Goal: Task Accomplishment & Management: Manage account settings

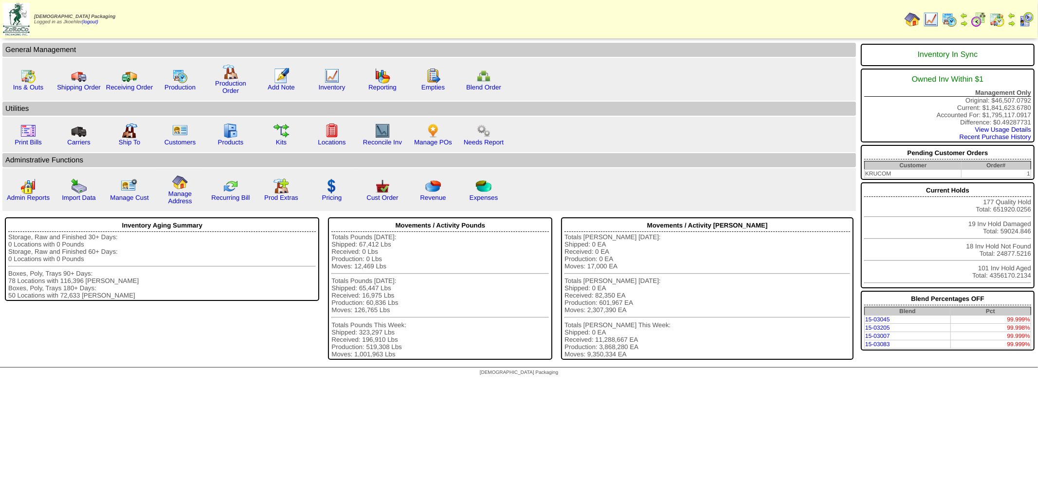
click at [999, 16] on img at bounding box center [997, 20] width 16 height 16
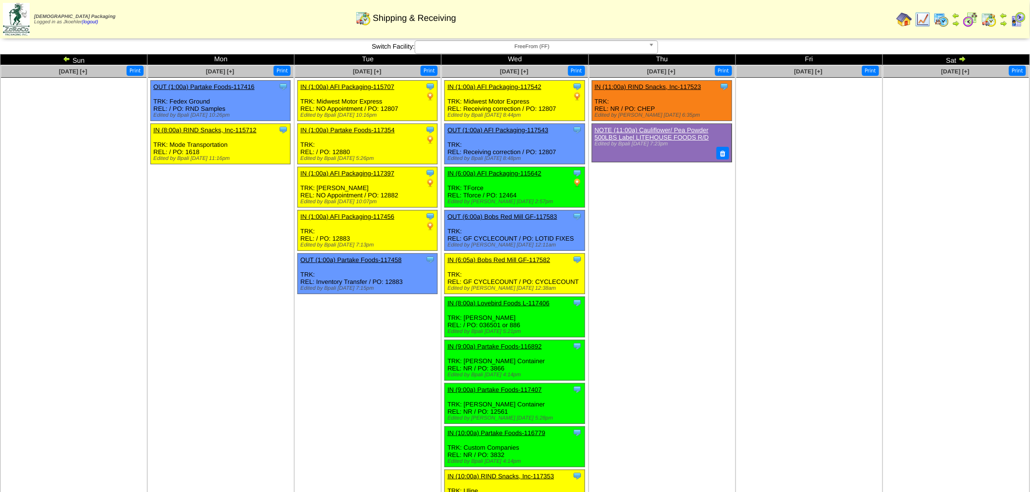
click at [634, 245] on td "Oct 02 [+] Print Clone Item IN (11:00a) RIND Snacks, Inc-117523 RIND Snacks, In…" at bounding box center [661, 354] width 147 height 579
click at [663, 183] on ul "Clone Item IN (11:00a) RIND Snacks, Inc-117523 RIND Snacks, Inc. ScheduleID: 11…" at bounding box center [661, 153] width 145 height 146
click at [652, 85] on link "IN (11:00a) RIND Snacks, Inc-117523" at bounding box center [648, 86] width 107 height 7
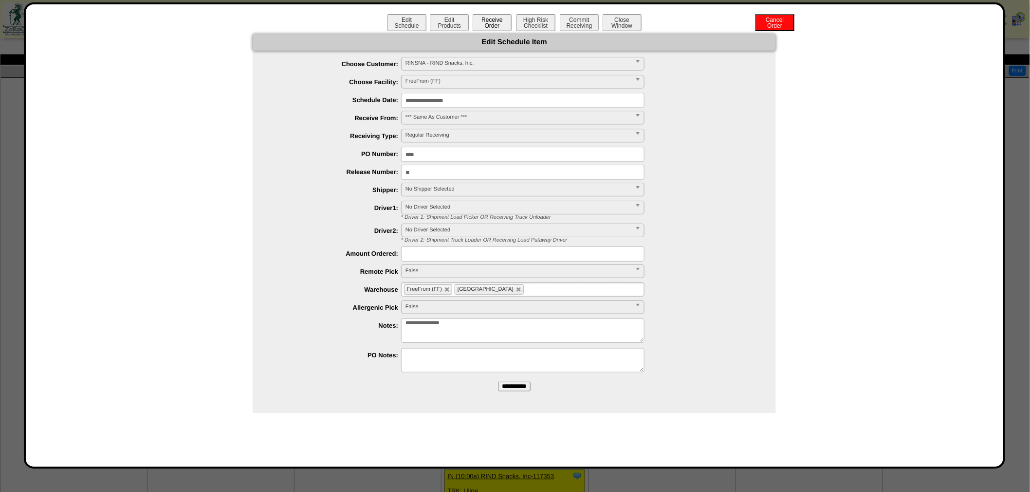
click at [495, 23] on button "Receive Order" at bounding box center [491, 22] width 39 height 17
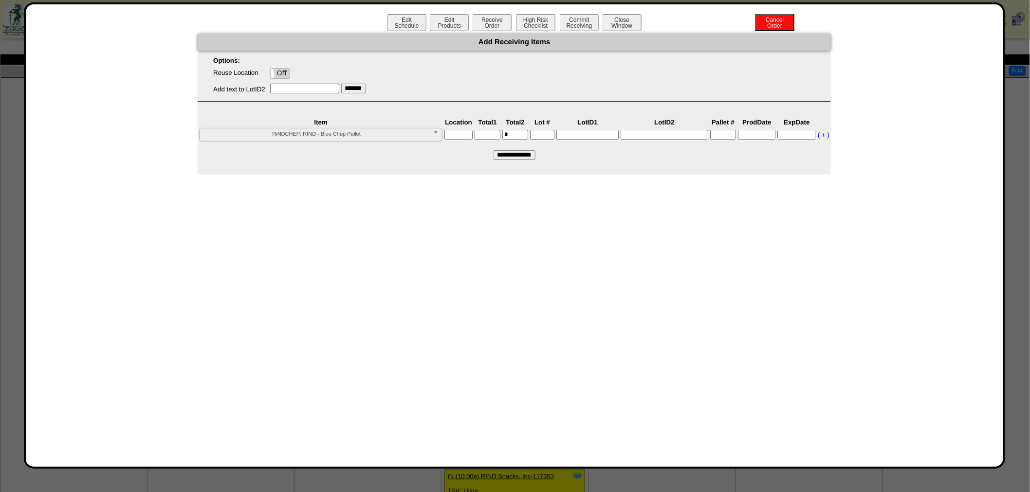
click at [460, 134] on input "text" at bounding box center [458, 135] width 28 height 10
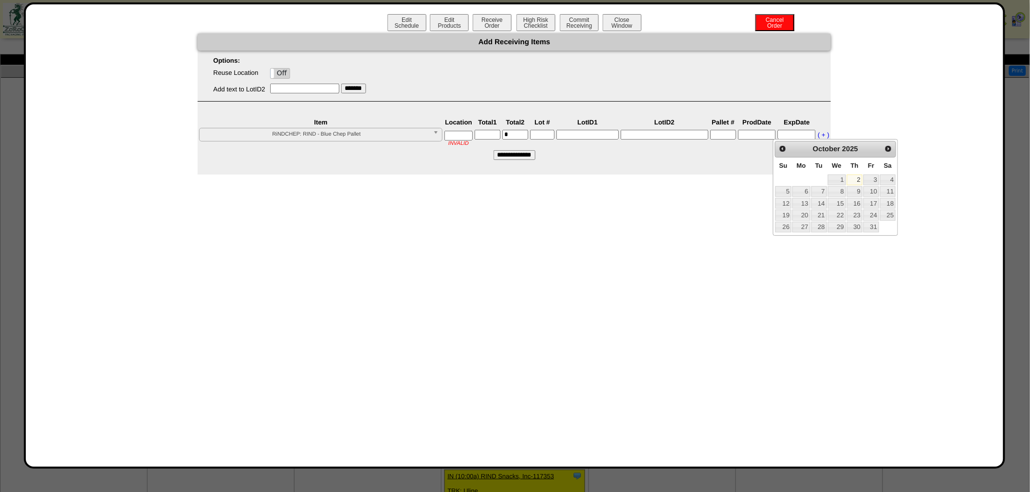
click at [440, 99] on div "Options: Reuse Location On Off Add text to LotID2 *******" at bounding box center [514, 79] width 633 height 45
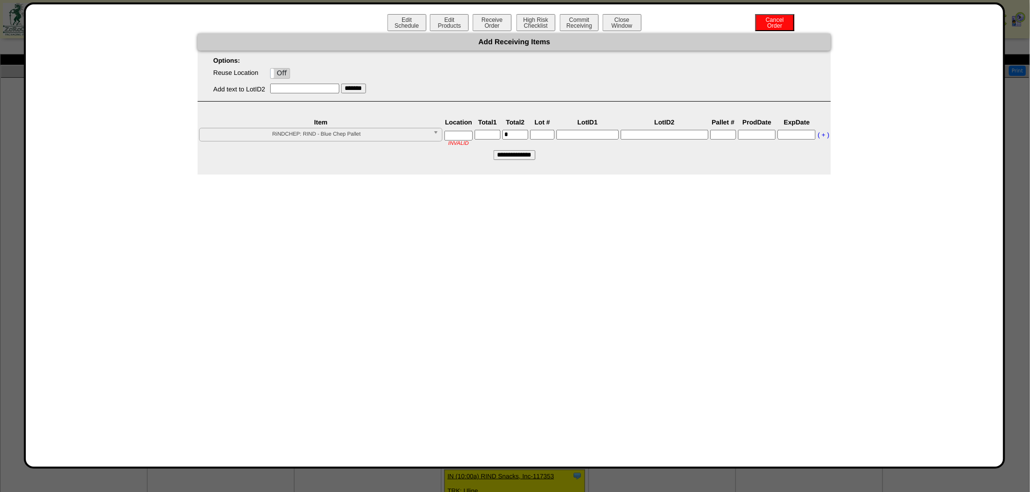
click at [458, 135] on input "text" at bounding box center [458, 136] width 28 height 10
click at [488, 133] on input"] "text" at bounding box center [487, 135] width 26 height 10
click at [606, 246] on div "Edit Schedule Edit Products Receive Order High Risk Checklist Commit Receiving …" at bounding box center [515, 235] width 958 height 443
click at [630, 19] on button "Close Window" at bounding box center [621, 22] width 39 height 17
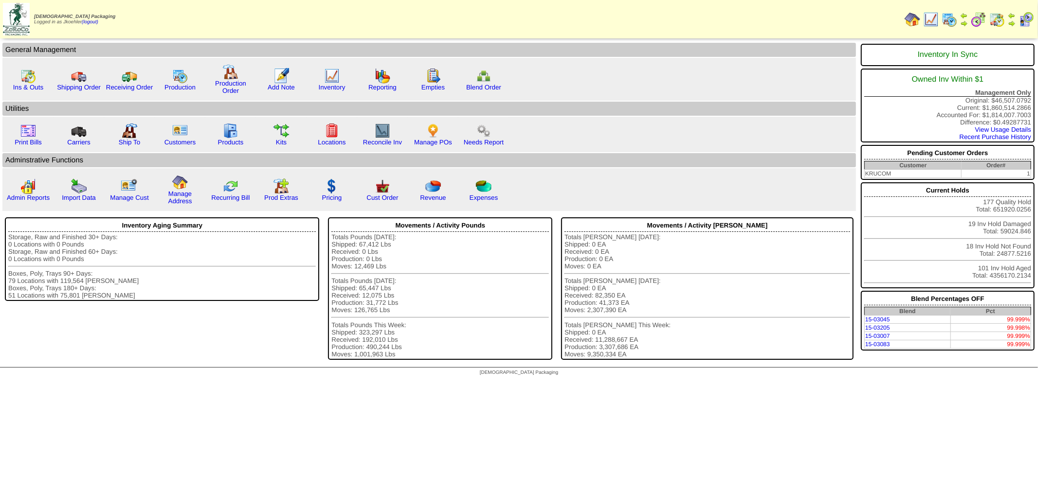
click at [1003, 15] on img at bounding box center [997, 20] width 16 height 16
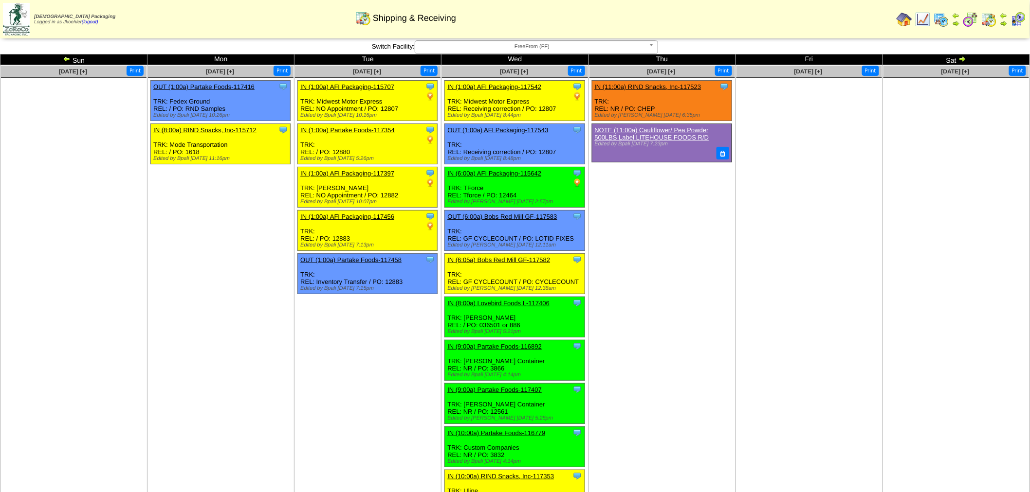
click at [941, 16] on img at bounding box center [941, 20] width 16 height 16
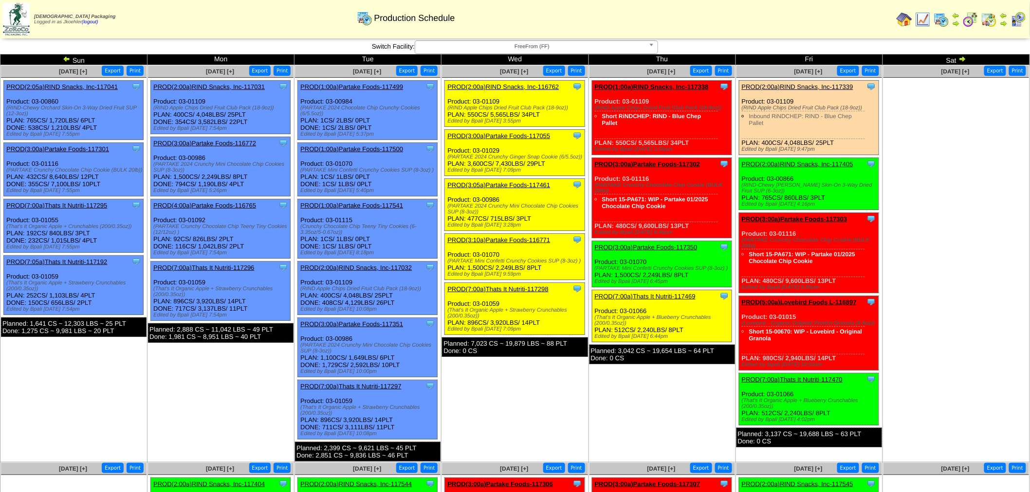
click at [512, 85] on link "PROD(2:00a)RIND Snacks, Inc-116762" at bounding box center [502, 86] width 111 height 7
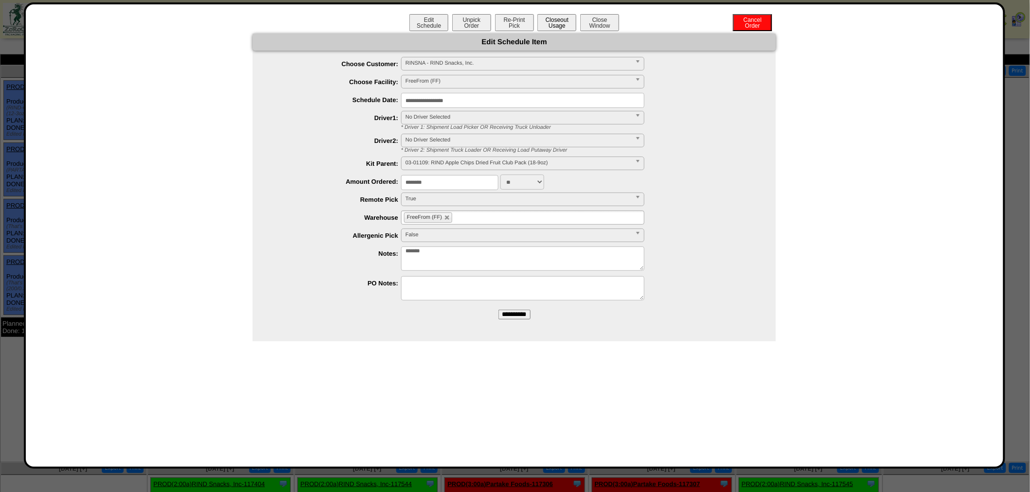
click at [565, 18] on button "Closeout Usage" at bounding box center [556, 22] width 39 height 17
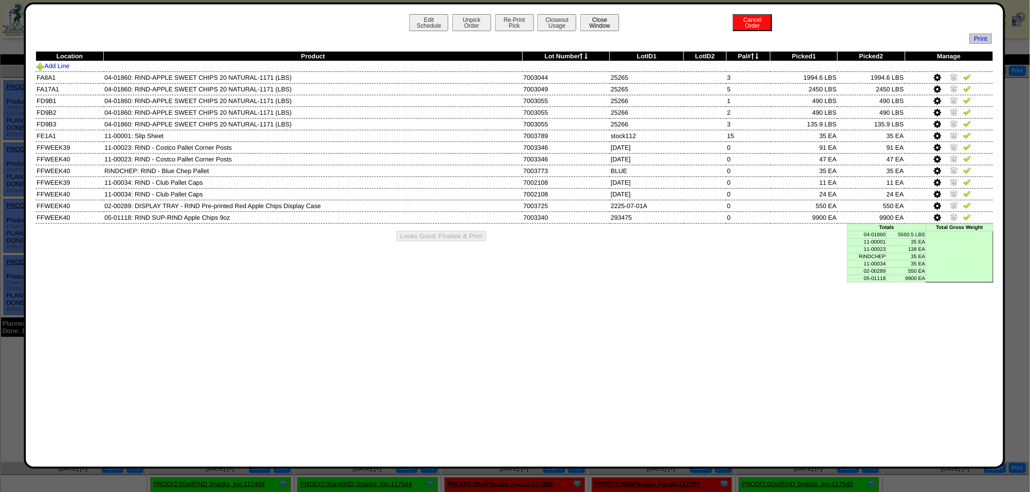
click at [604, 18] on button "Close Window" at bounding box center [599, 22] width 39 height 17
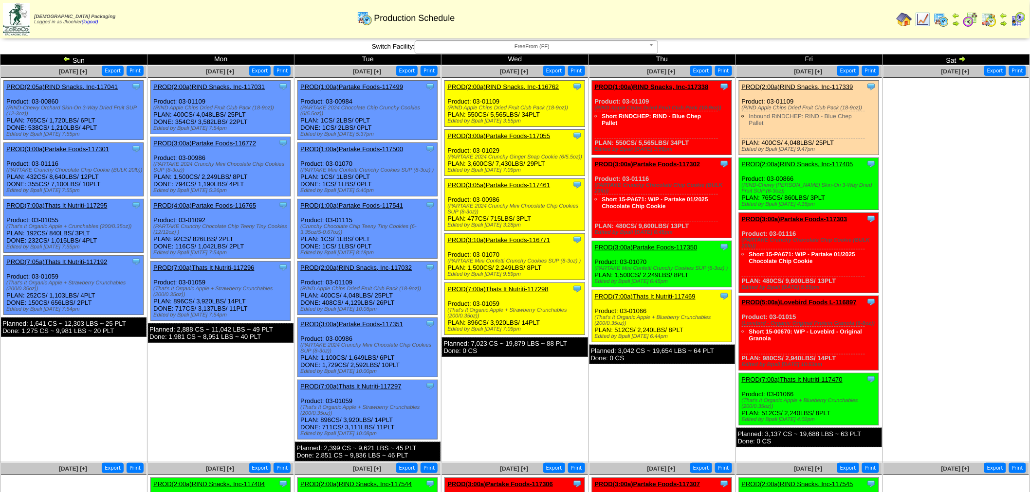
click at [652, 45] on b at bounding box center [653, 47] width 9 height 13
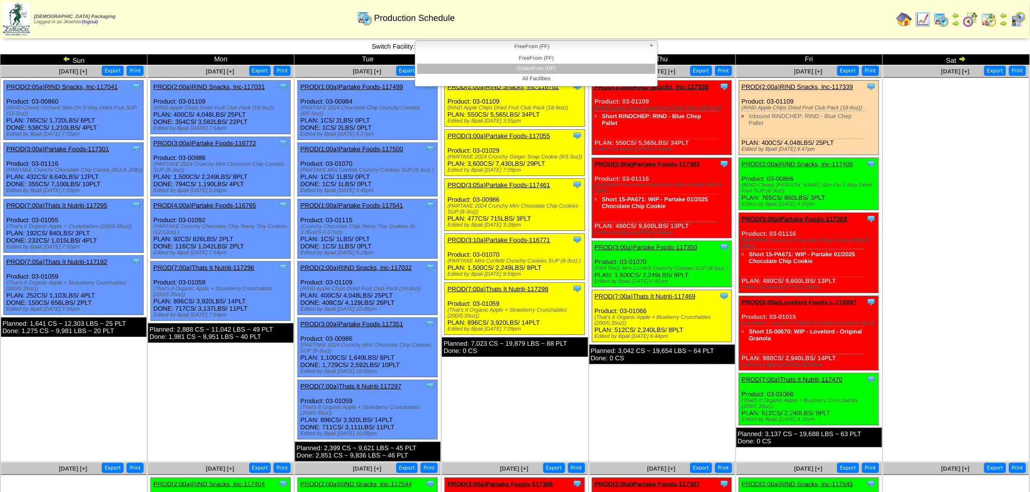
click at [527, 65] on li "GlutenFree (GF)" at bounding box center [536, 69] width 238 height 10
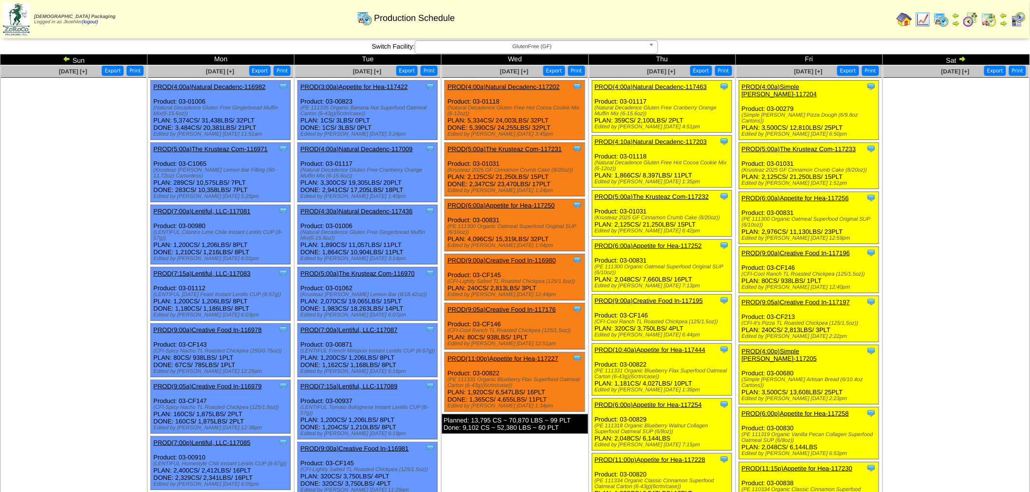
click at [502, 86] on link "PROD(4:00a)Natural Decadenc-117202" at bounding box center [503, 86] width 112 height 7
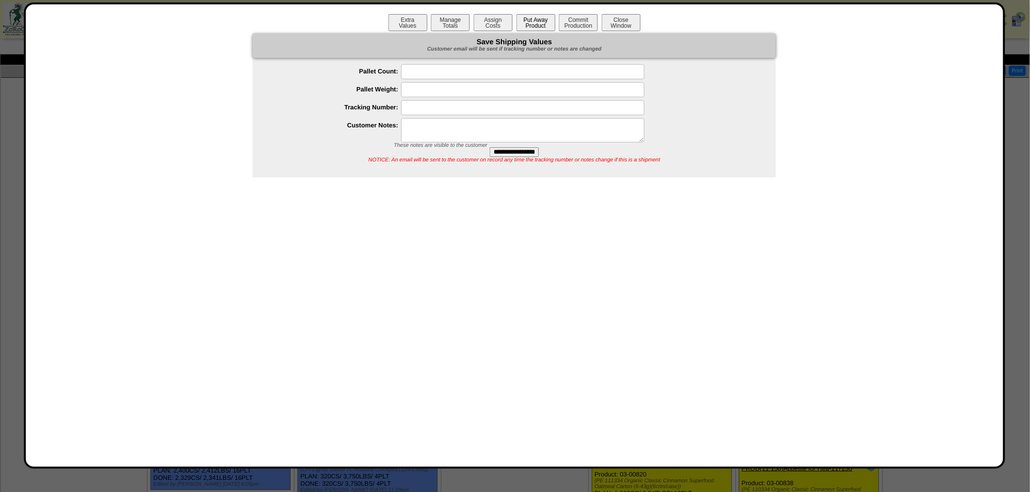
click at [533, 23] on button "Put Away Product" at bounding box center [535, 22] width 39 height 17
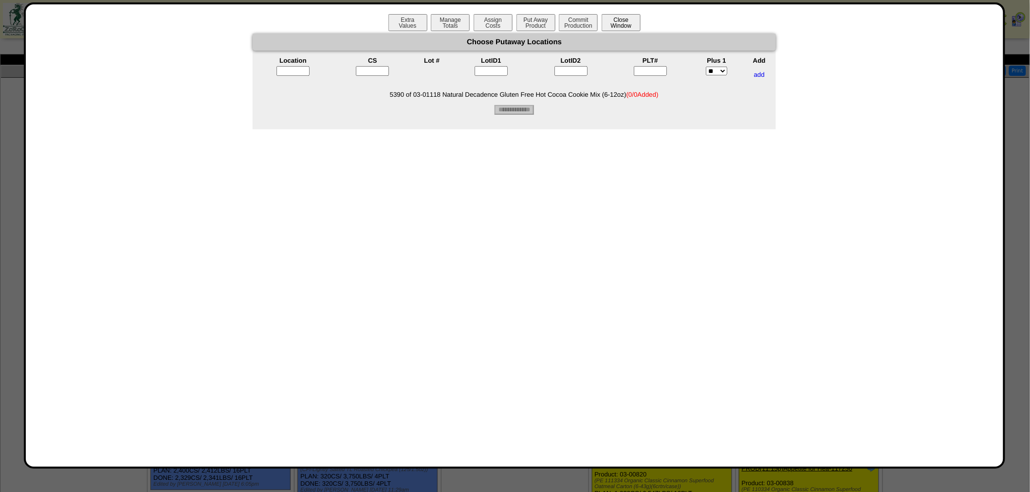
click at [630, 20] on button "Close Window" at bounding box center [620, 22] width 39 height 17
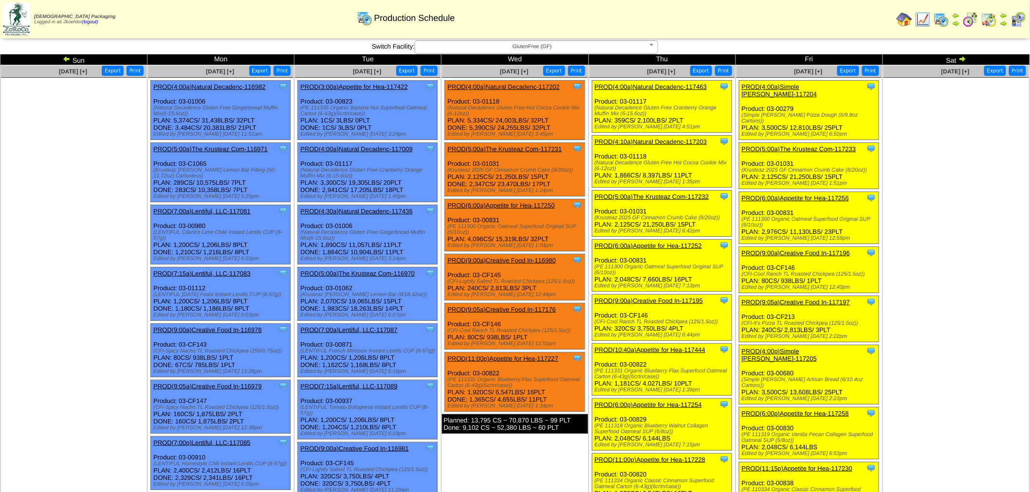
click at [988, 18] on img at bounding box center [989, 20] width 16 height 16
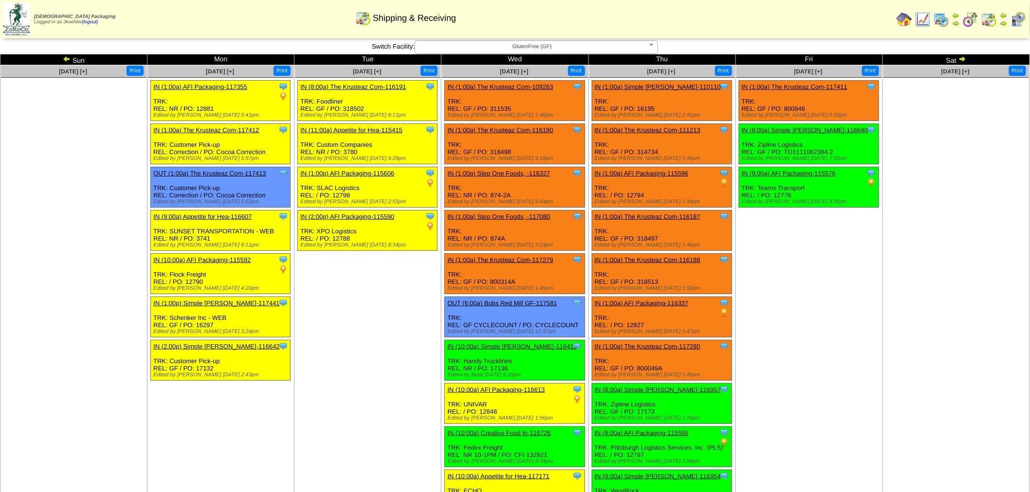
click at [788, 172] on link "IN (9:00a) AFI Packaging-115576" at bounding box center [789, 173] width 94 height 7
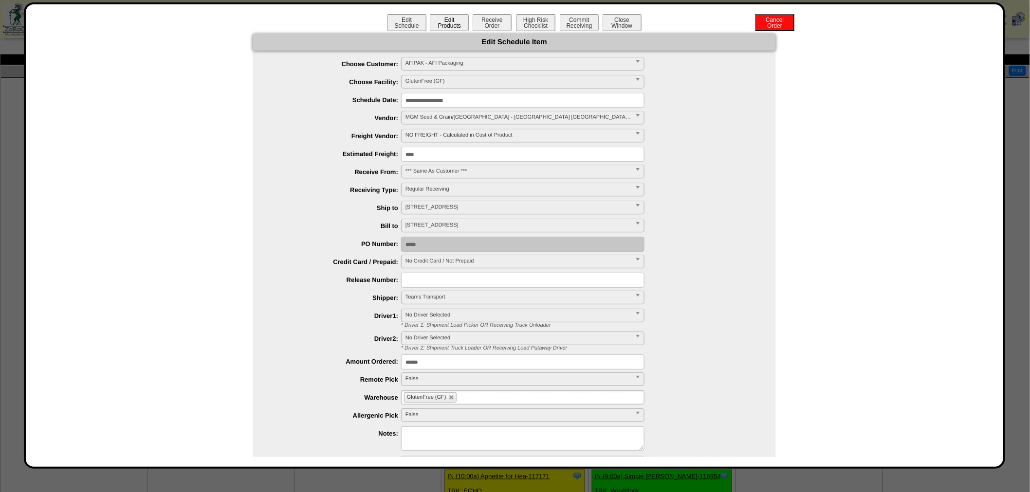
click at [444, 20] on button "Edit Products" at bounding box center [449, 22] width 39 height 17
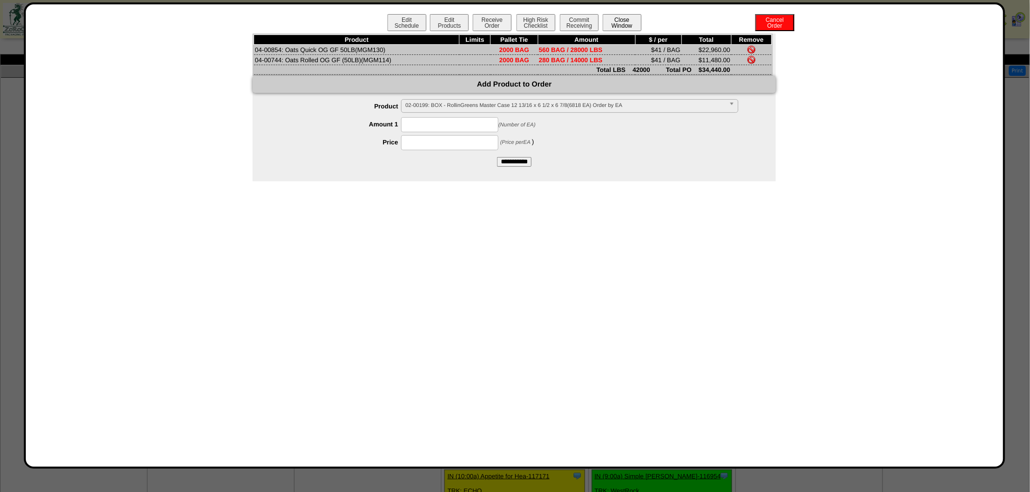
click at [627, 24] on button "Close Window" at bounding box center [621, 22] width 39 height 17
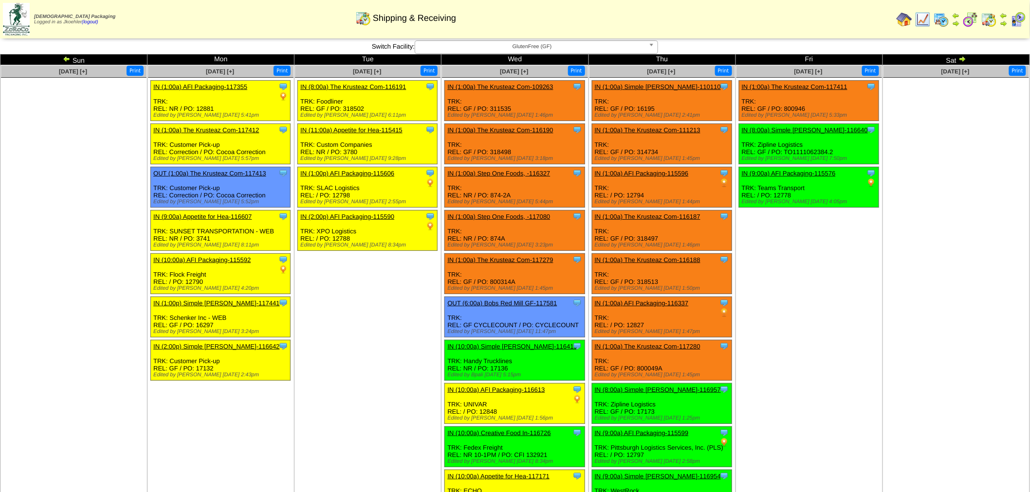
click at [509, 88] on link "IN (1:00a) The Krusteaz Com-109263" at bounding box center [500, 86] width 106 height 7
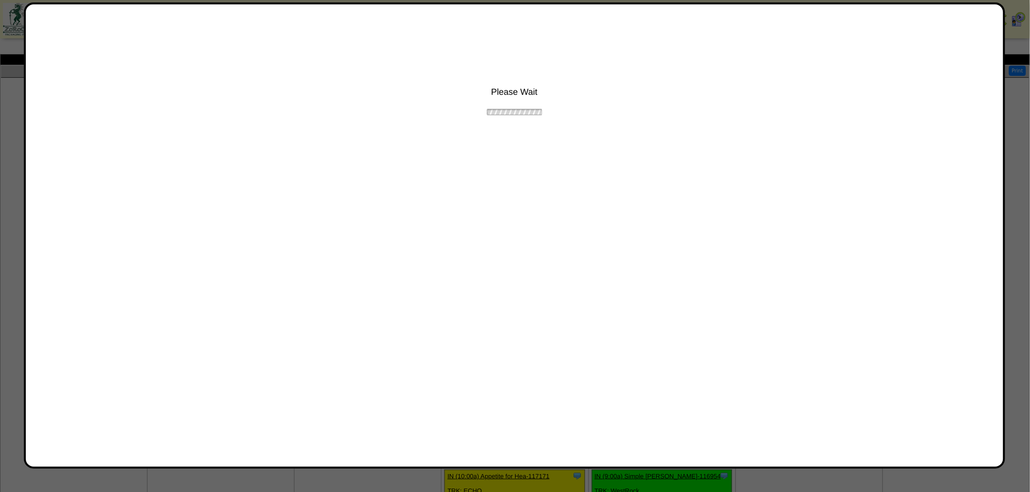
click at [1011, 109] on div at bounding box center [515, 437] width 1030 height 875
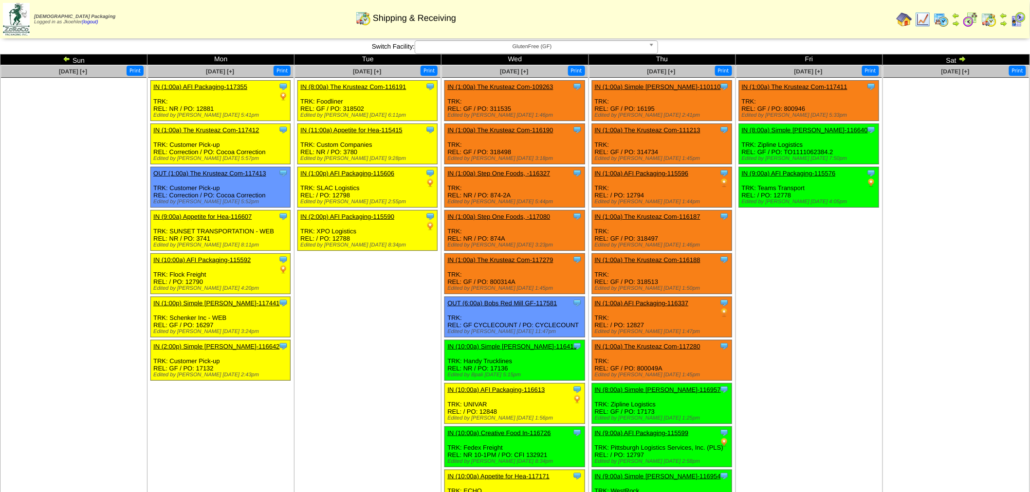
click at [627, 85] on link "IN (1:00a) Simple [PERSON_NAME]-110110" at bounding box center [658, 86] width 126 height 7
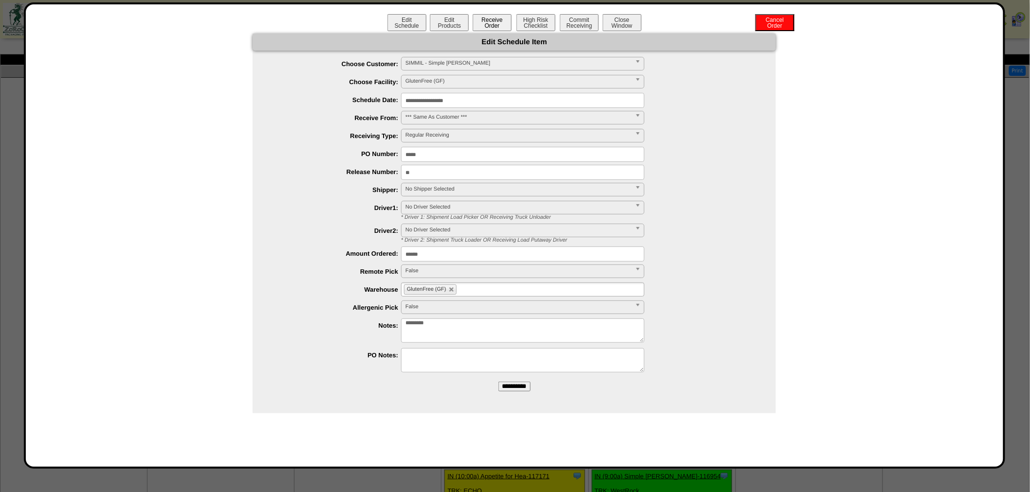
click at [487, 21] on button "Receive Order" at bounding box center [491, 22] width 39 height 17
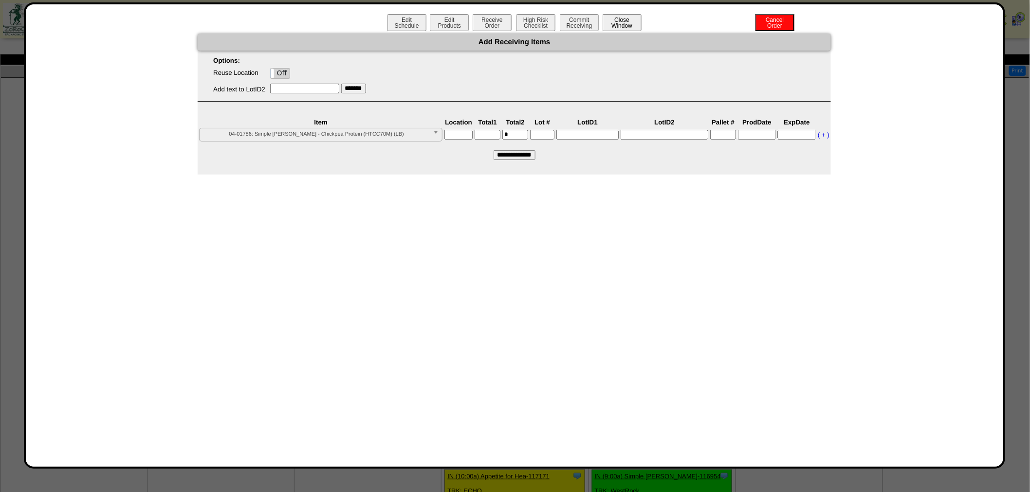
click at [620, 21] on button "Close Window" at bounding box center [621, 22] width 39 height 17
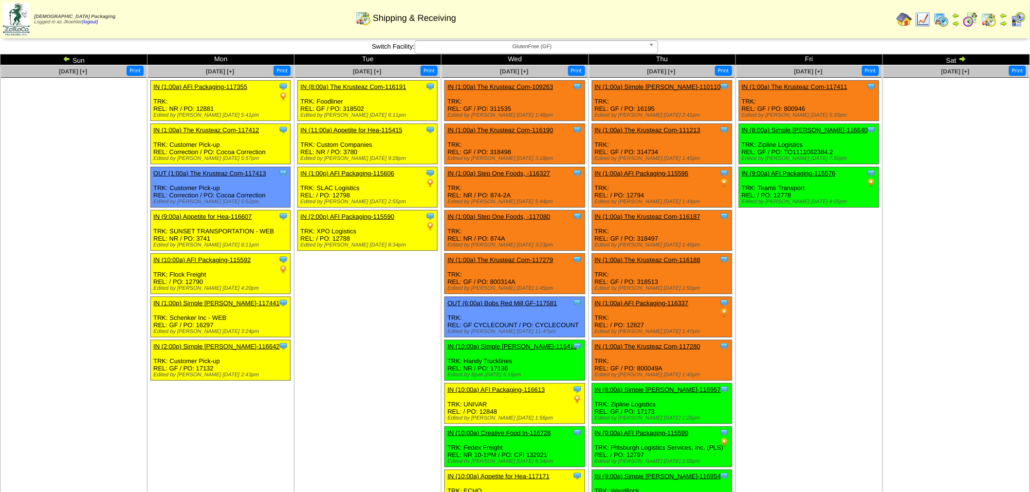
click at [905, 18] on img at bounding box center [904, 20] width 16 height 16
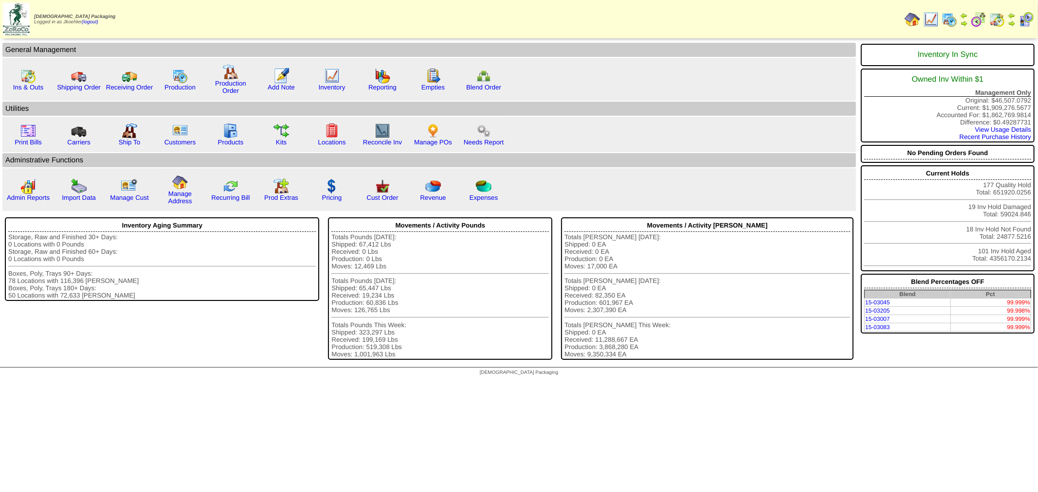
click at [952, 19] on img at bounding box center [950, 20] width 16 height 16
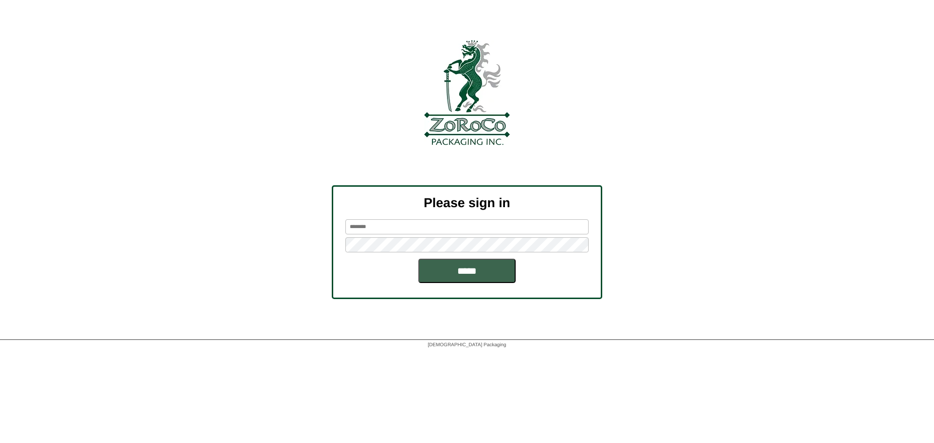
type input "********"
click at [462, 271] on input "*****" at bounding box center [466, 271] width 97 height 24
